Goal: Task Accomplishment & Management: Manage account settings

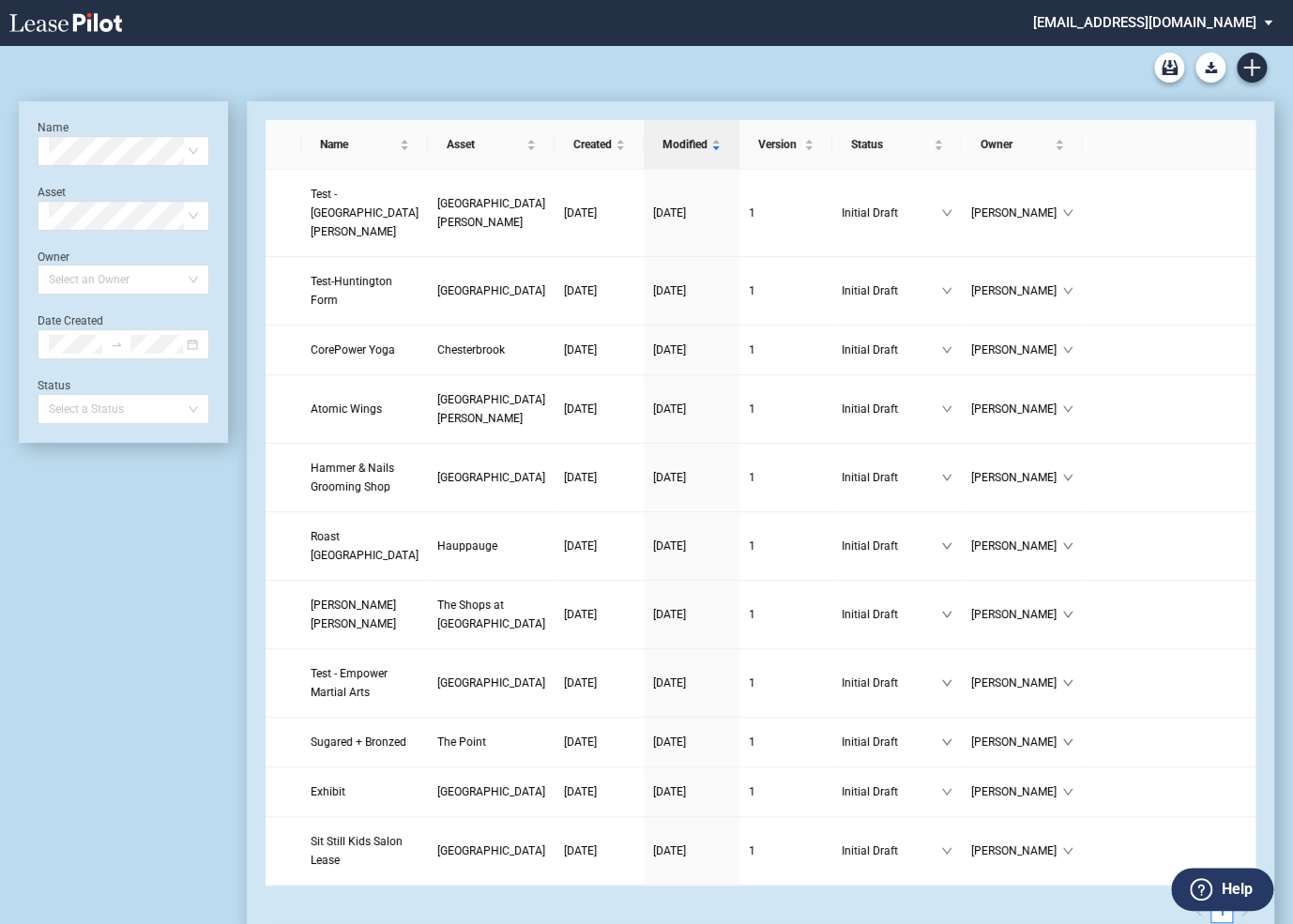
click at [1212, 26] on md-select "[EMAIL_ADDRESS][DOMAIN_NAME] Super Admin Area Admin Area Settings Sign Out" at bounding box center [1160, 21] width 257 height 42
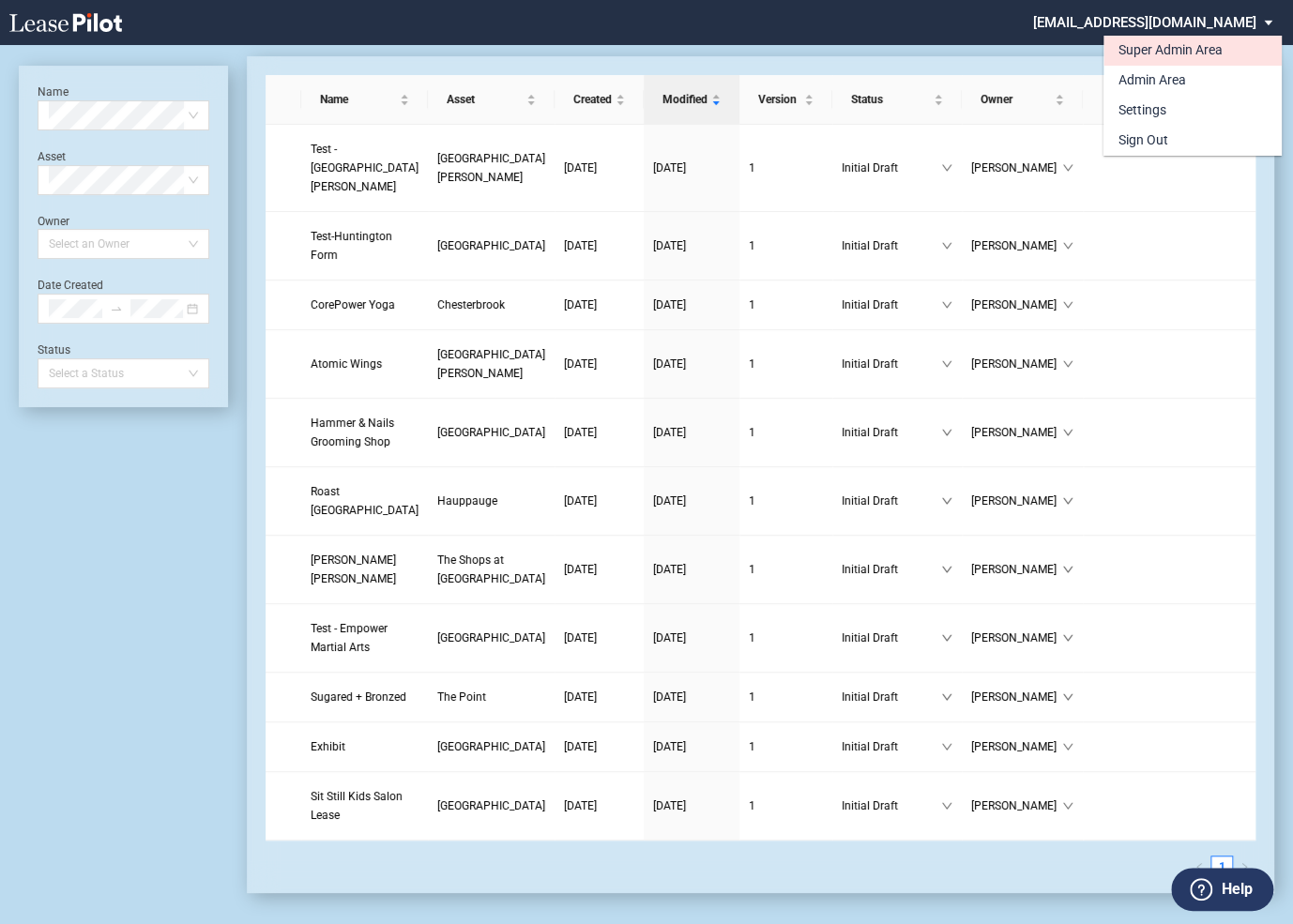
click at [1152, 54] on div "Super Admin Area" at bounding box center [1170, 50] width 104 height 19
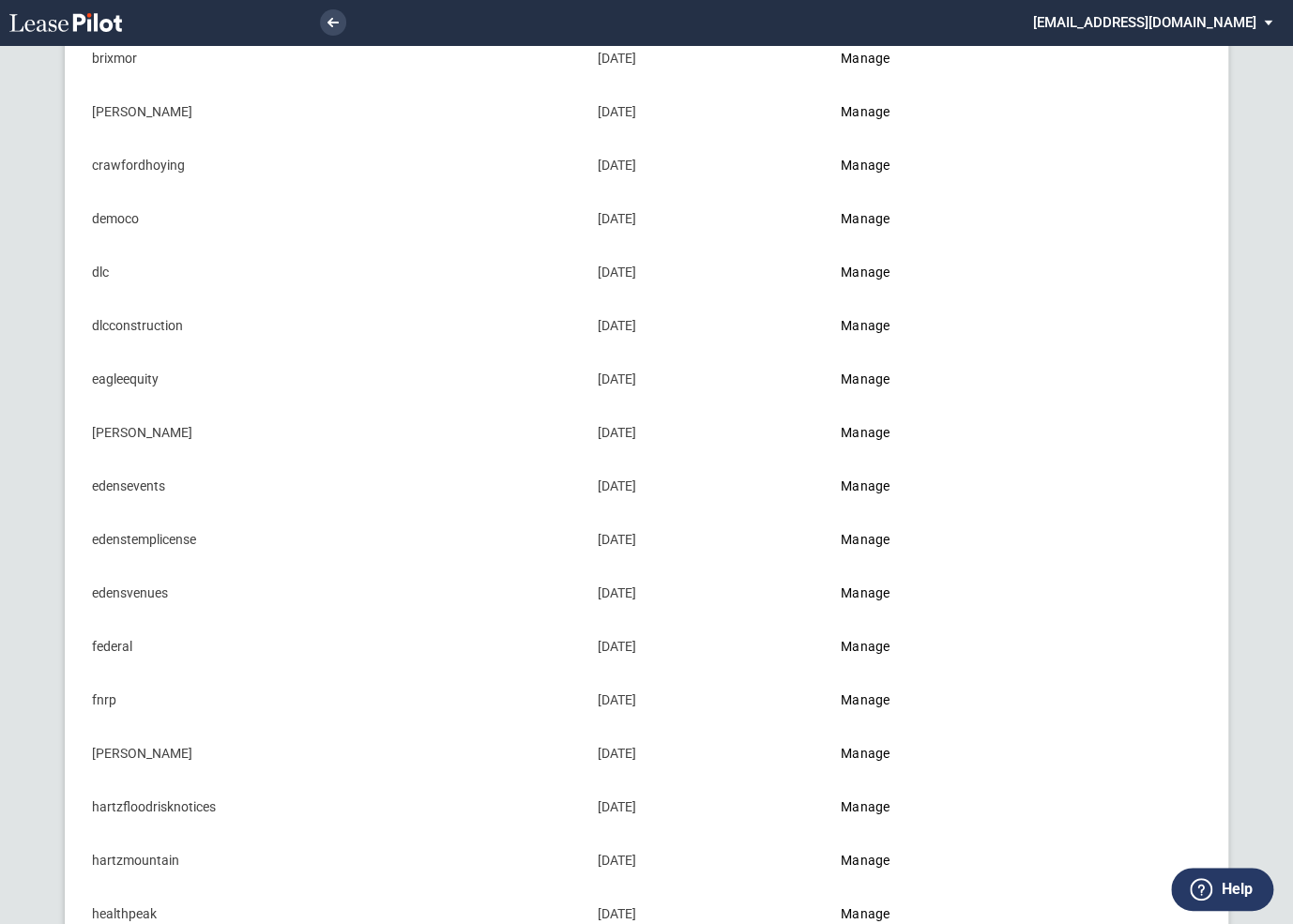
scroll to position [415, 0]
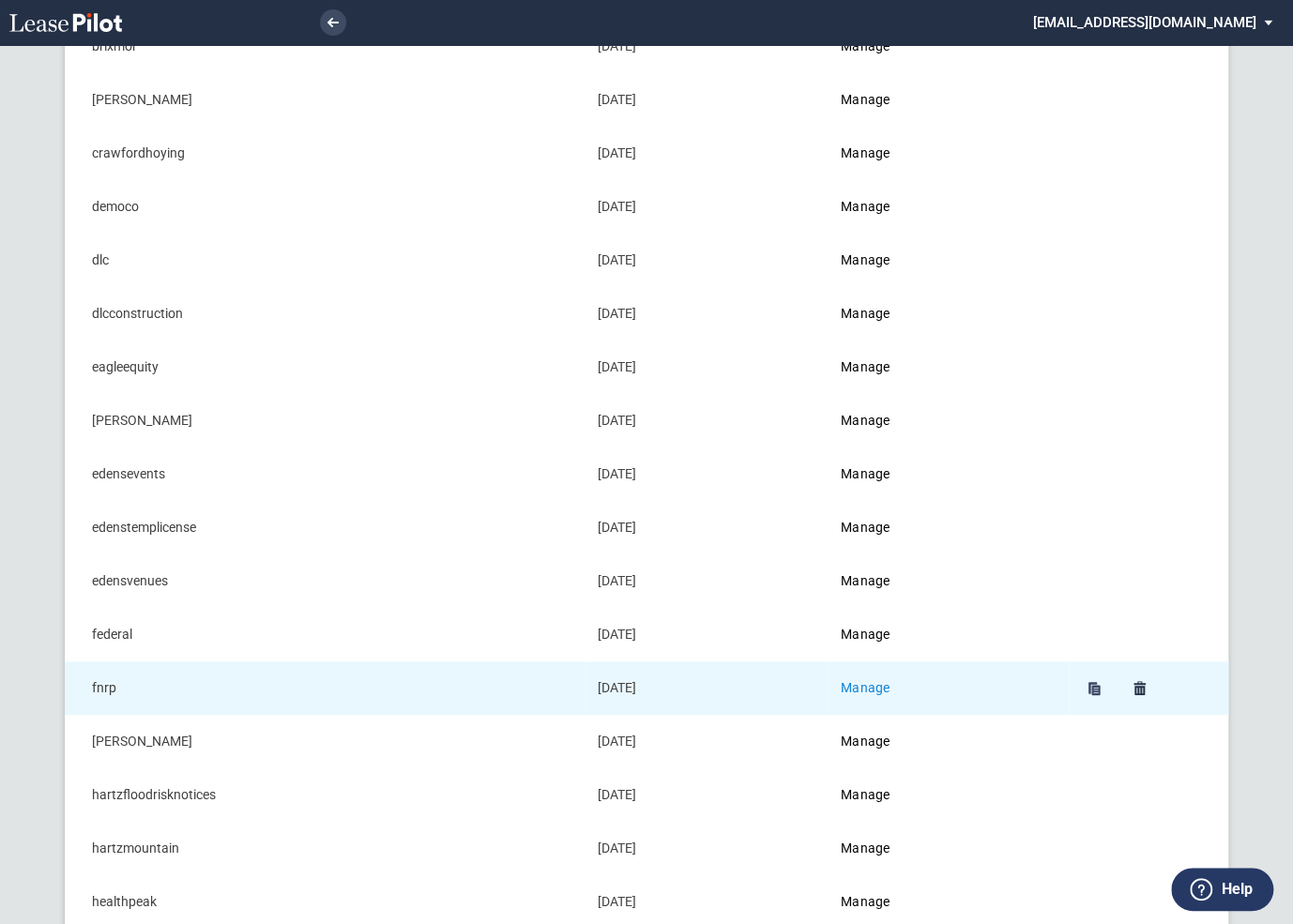
click at [876, 682] on link "Manage" at bounding box center [864, 687] width 48 height 15
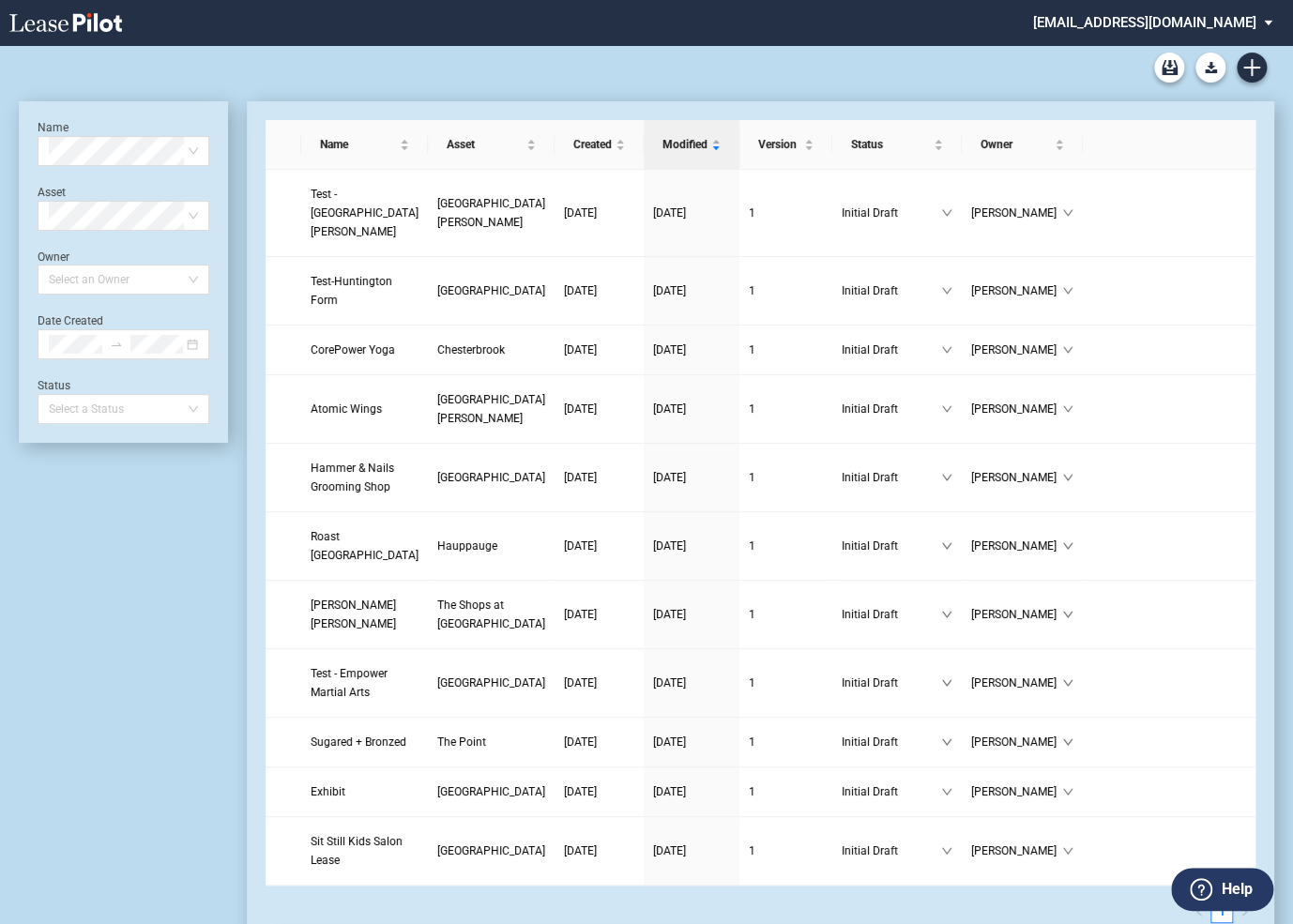
click at [1153, 24] on md-select "[EMAIL_ADDRESS][DOMAIN_NAME] Super Admin Area Admin Area Settings Sign Out" at bounding box center [1160, 21] width 257 height 42
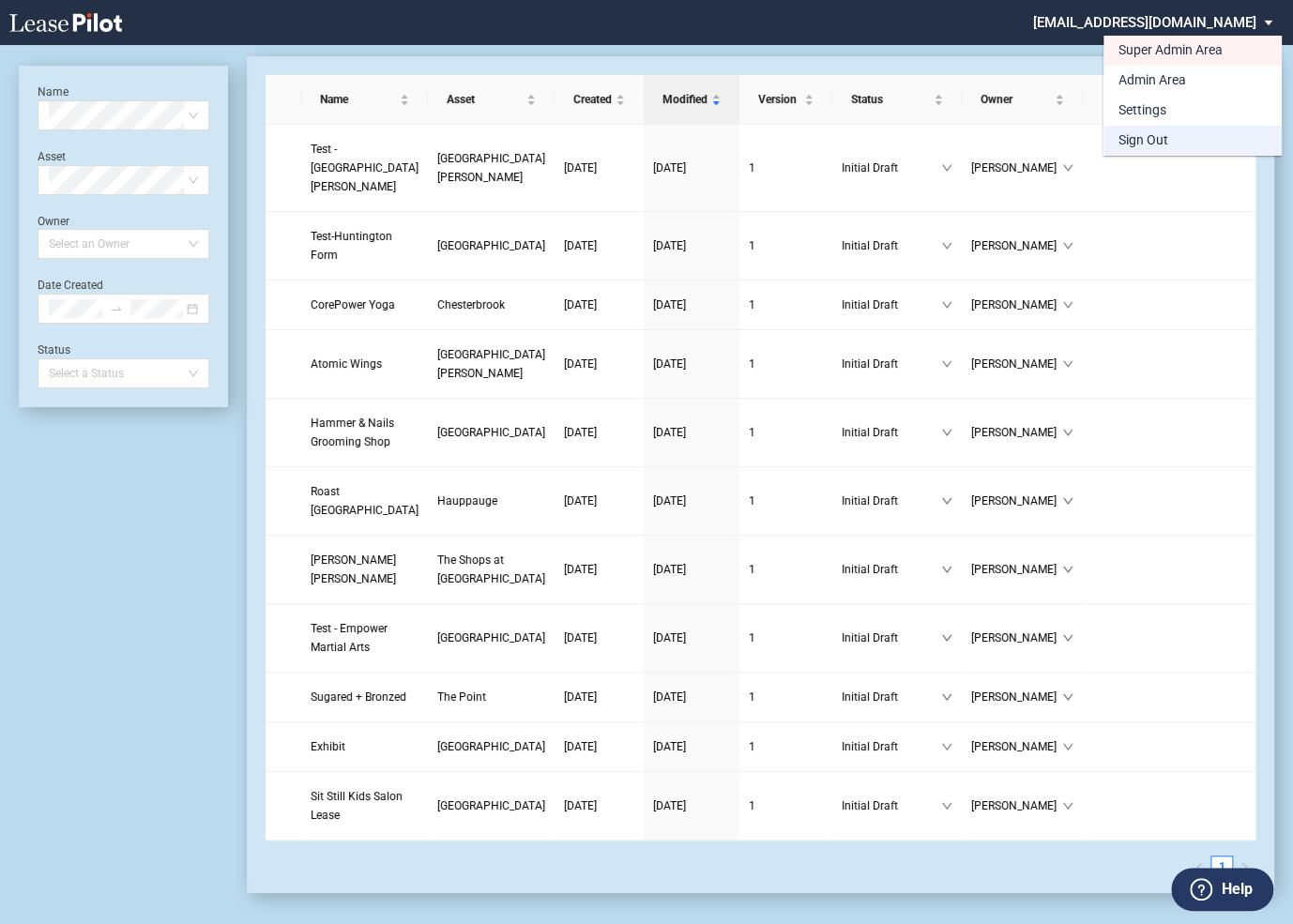
click at [1130, 140] on div "Sign Out" at bounding box center [1143, 140] width 50 height 19
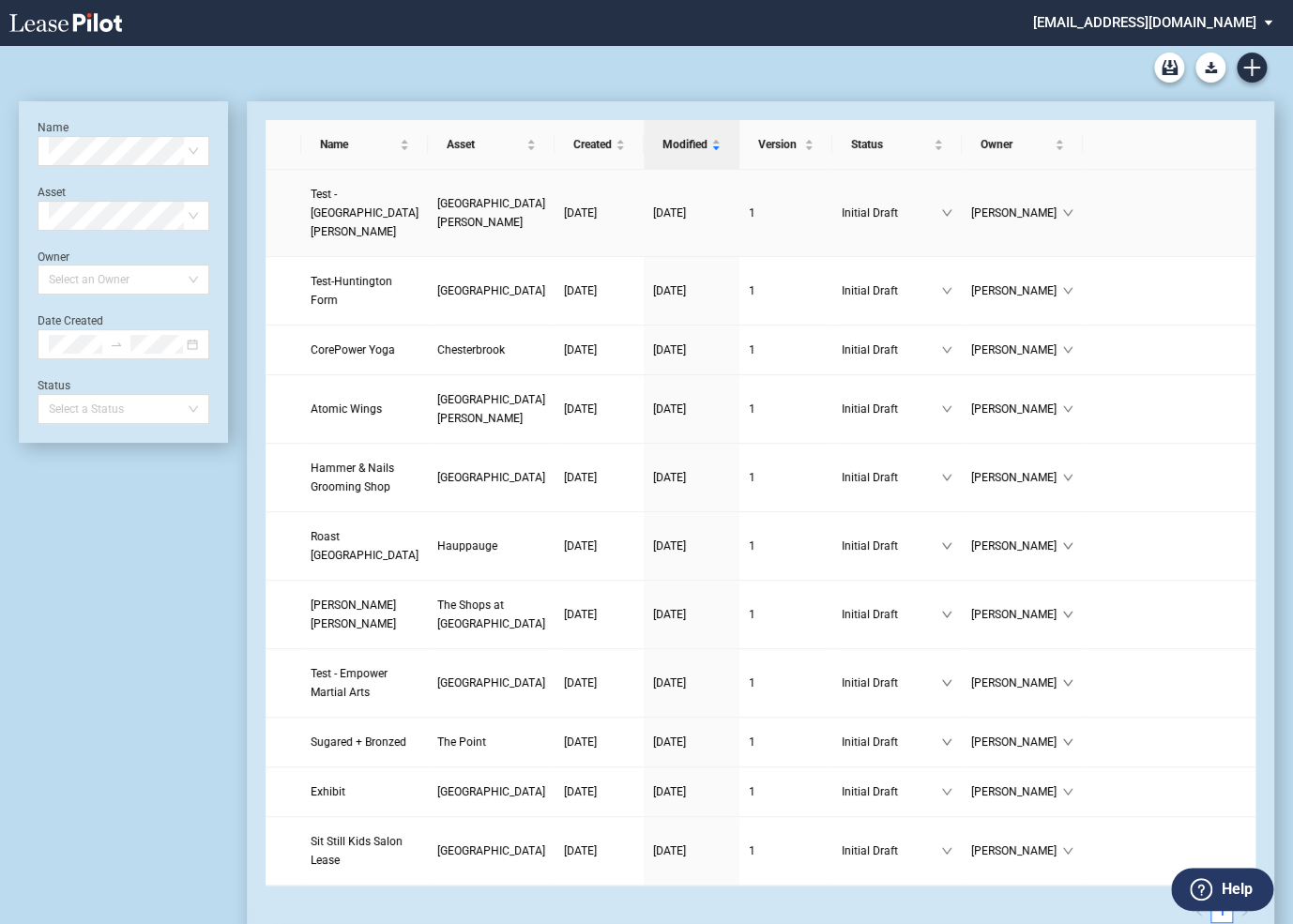
scroll to position [45, 0]
